Goal: Navigation & Orientation: Find specific page/section

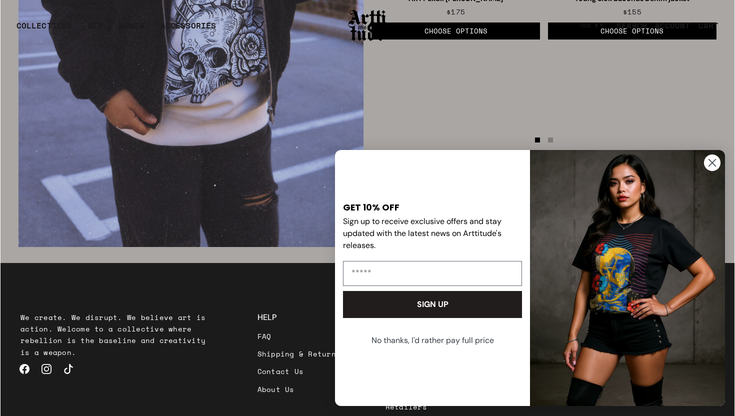
scroll to position [1684, 0]
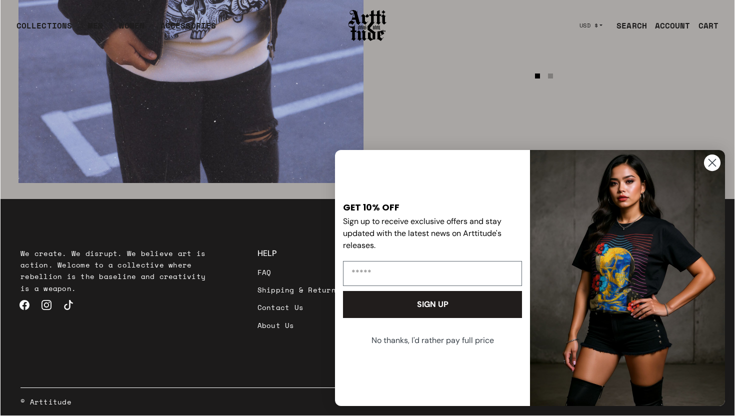
click at [709, 161] on circle "Close dialog" at bounding box center [712, 163] width 17 height 17
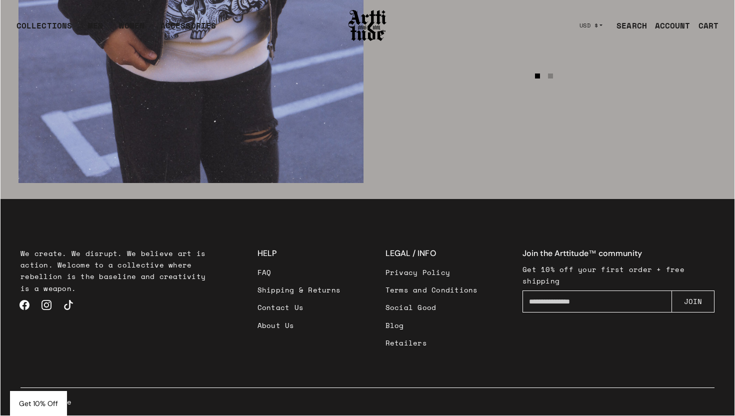
click at [271, 325] on link "About Us" at bounding box center [300, 326] width 84 height 18
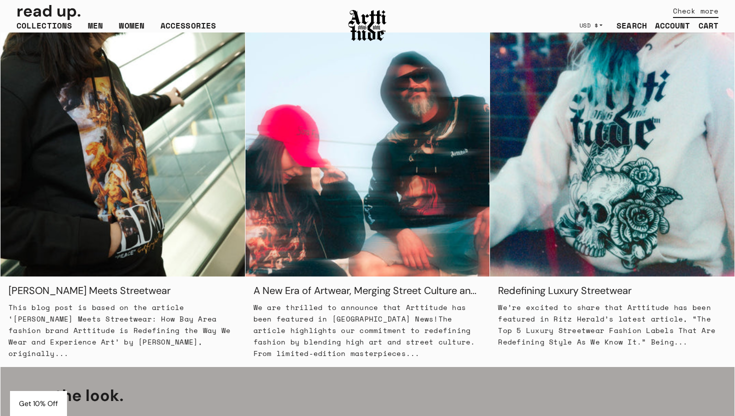
scroll to position [919, 0]
